Goal: Navigation & Orientation: Find specific page/section

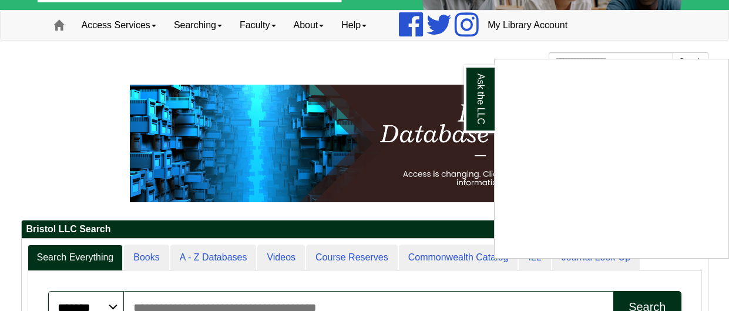
scroll to position [70, 0]
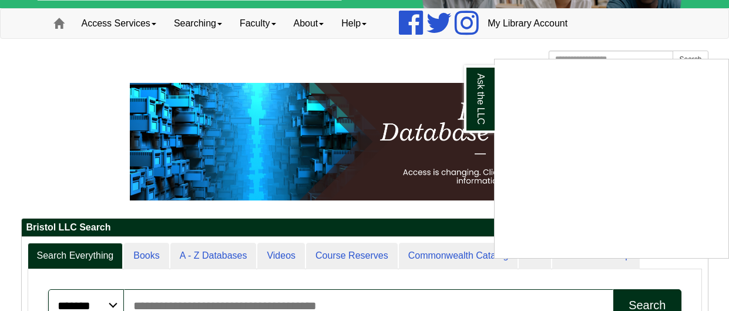
click at [598, 20] on div "Ask the LLC" at bounding box center [364, 155] width 729 height 311
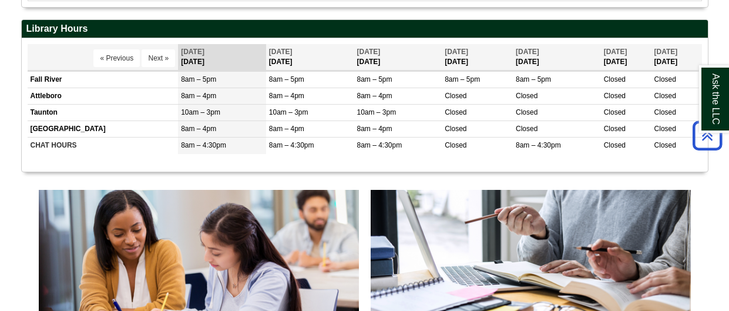
scroll to position [444, 0]
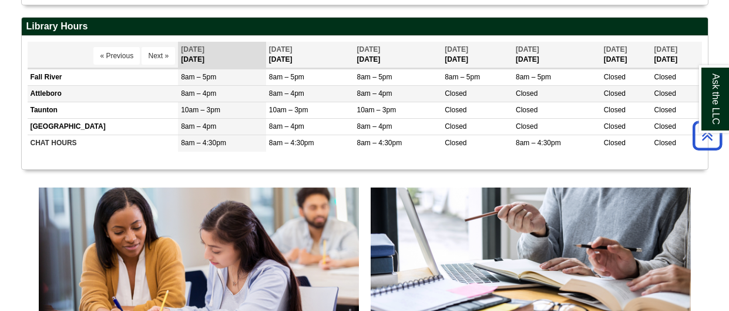
click at [81, 89] on td "Attleboro" at bounding box center [103, 94] width 151 height 16
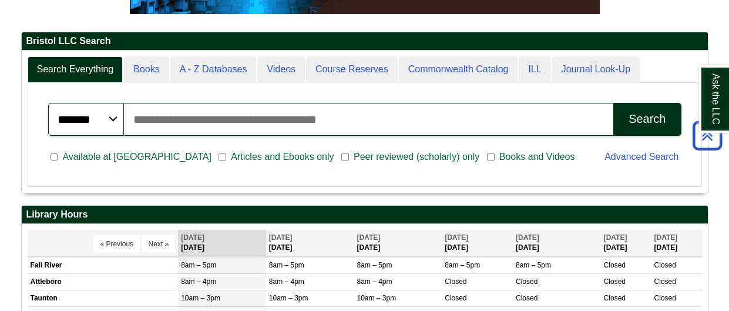
scroll to position [141, 686]
click at [367, 126] on input "Search articles, books, journals & more" at bounding box center [368, 119] width 489 height 33
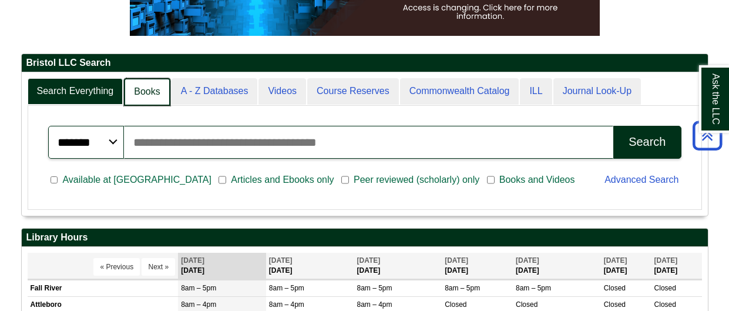
scroll to position [142, 686]
click at [157, 90] on link "Books" at bounding box center [147, 92] width 46 height 28
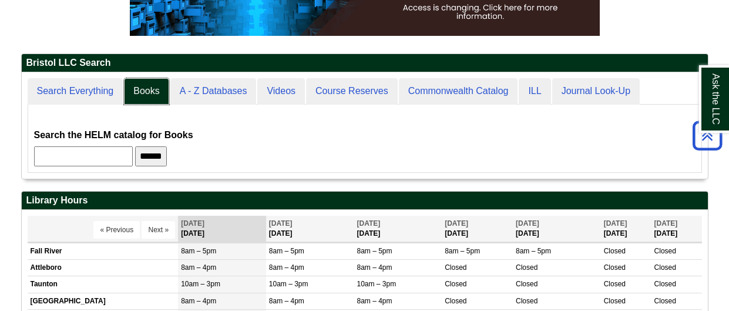
scroll to position [105, 686]
click at [113, 162] on input "text" at bounding box center [83, 156] width 99 height 20
click at [133, 156] on input "text" at bounding box center [83, 156] width 99 height 20
click at [239, 125] on div "Search the HELM catalog for Books ******" at bounding box center [364, 138] width 661 height 56
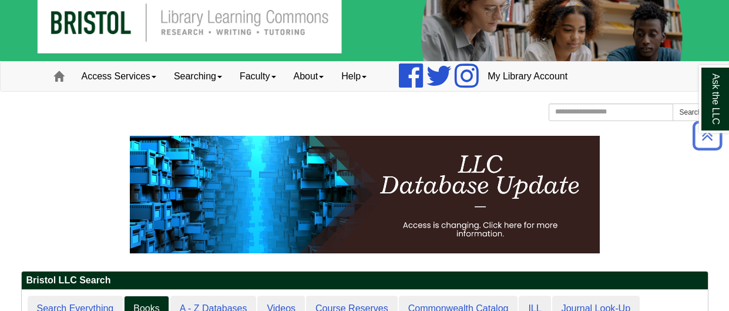
scroll to position [0, 0]
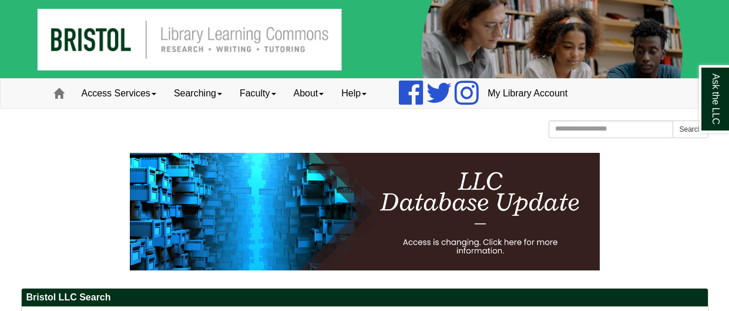
click at [248, 40] on img at bounding box center [364, 39] width 729 height 78
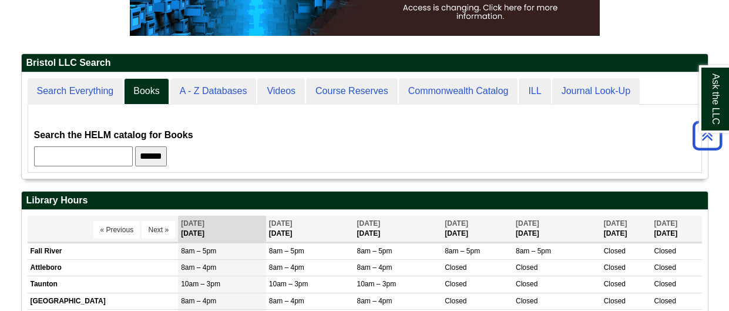
scroll to position [105, 686]
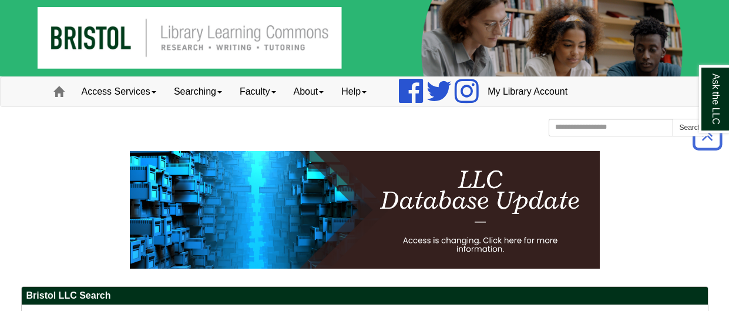
scroll to position [0, 0]
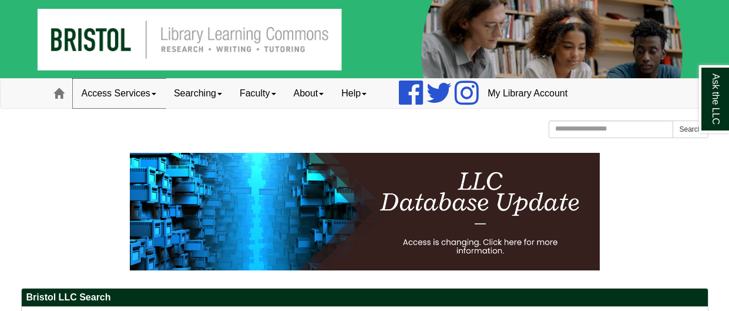
click at [130, 86] on link "Access Services" at bounding box center [119, 93] width 92 height 29
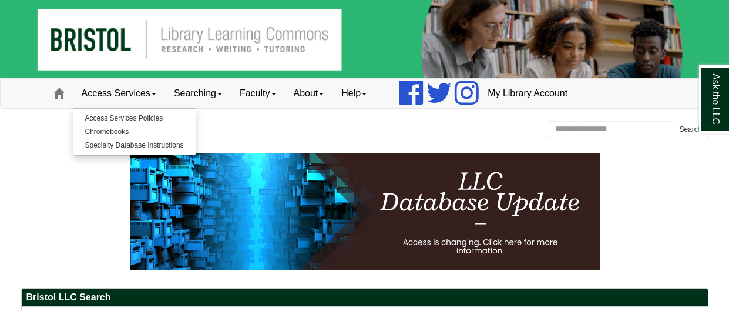
click at [121, 183] on p at bounding box center [364, 211] width 687 height 117
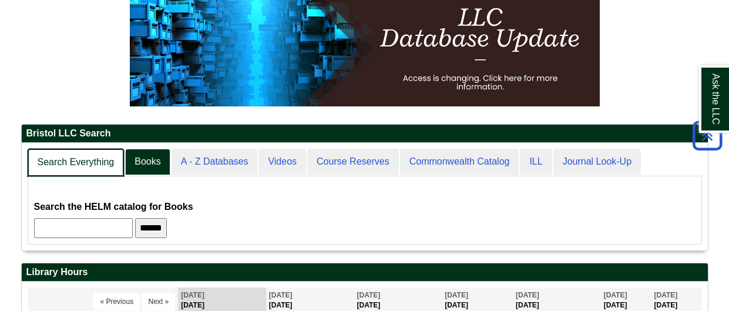
scroll to position [106, 686]
click at [92, 156] on link "Search Everything" at bounding box center [76, 163] width 97 height 28
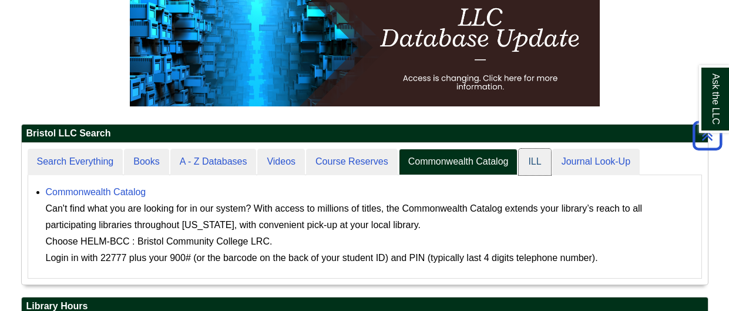
scroll to position [108, 686]
click at [633, 65] on p at bounding box center [364, 47] width 687 height 117
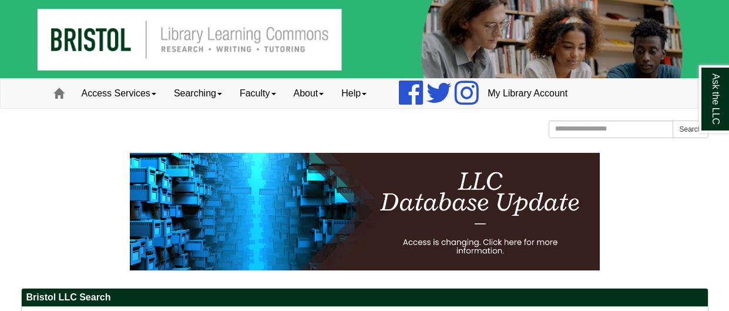
click at [666, 51] on img at bounding box center [364, 39] width 729 height 78
click at [514, 95] on link "My Library Account" at bounding box center [528, 93] width 98 height 29
click at [515, 99] on link "My Library Account" at bounding box center [528, 93] width 98 height 29
